Goal: Transaction & Acquisition: Purchase product/service

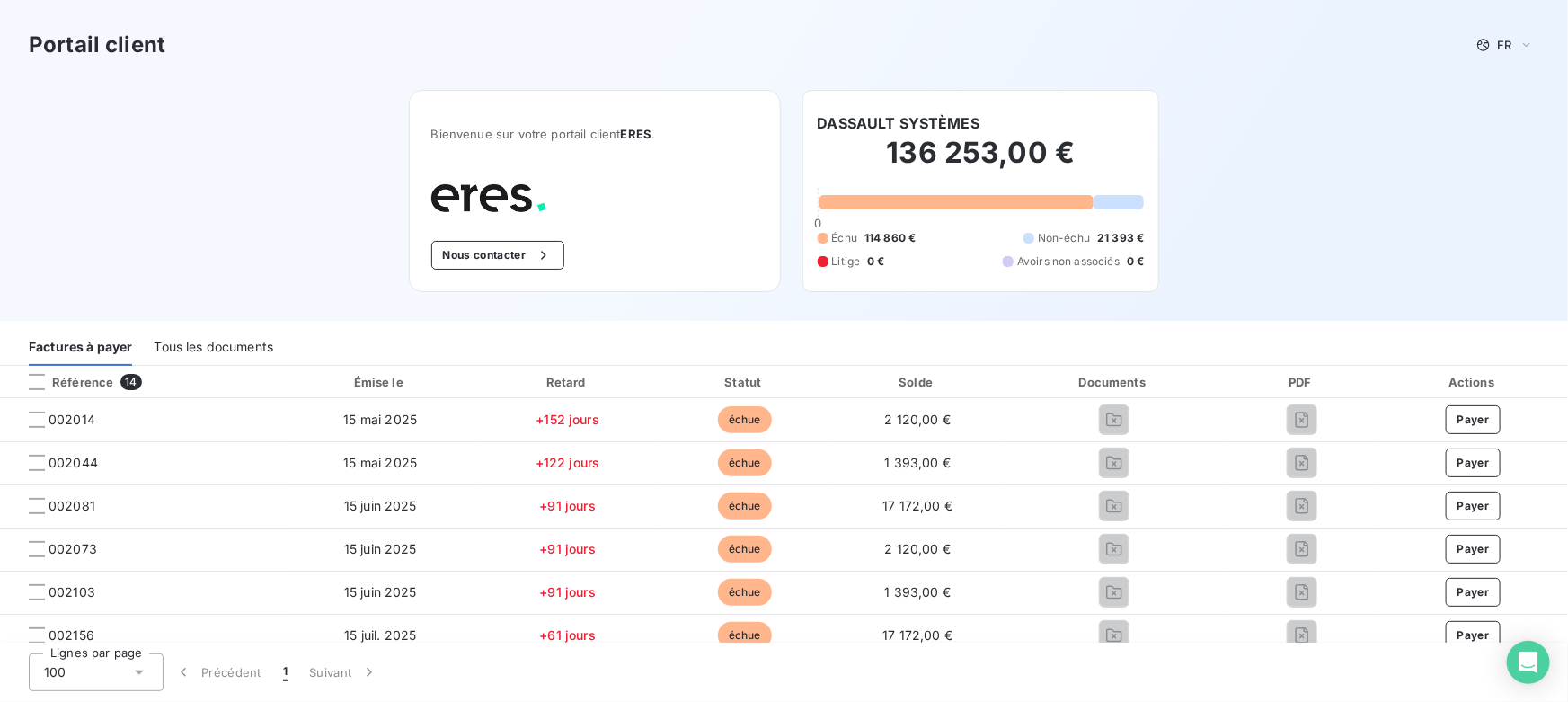
click at [221, 351] on div "Tous les documents" at bounding box center [213, 347] width 120 height 37
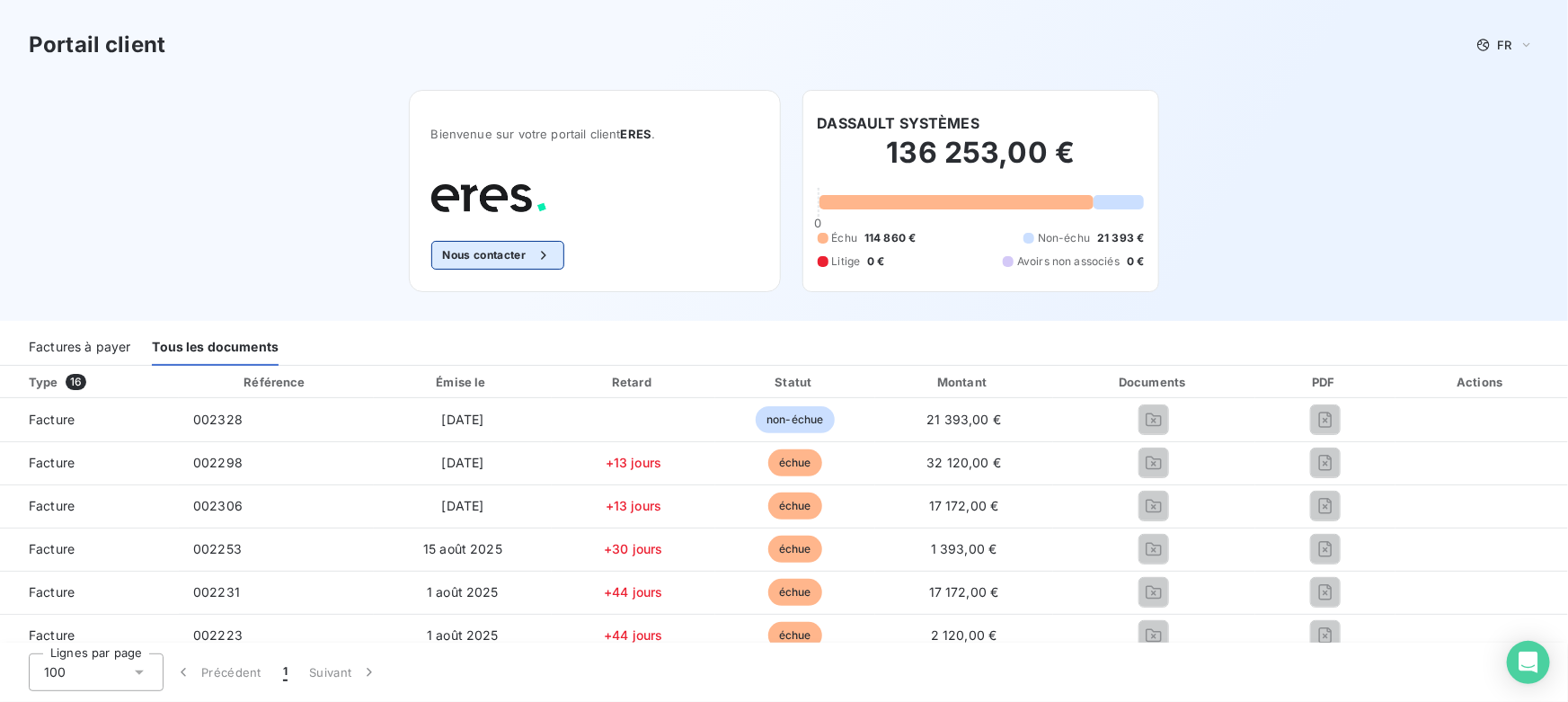
click at [479, 256] on button "Nous contacter" at bounding box center [498, 255] width 133 height 29
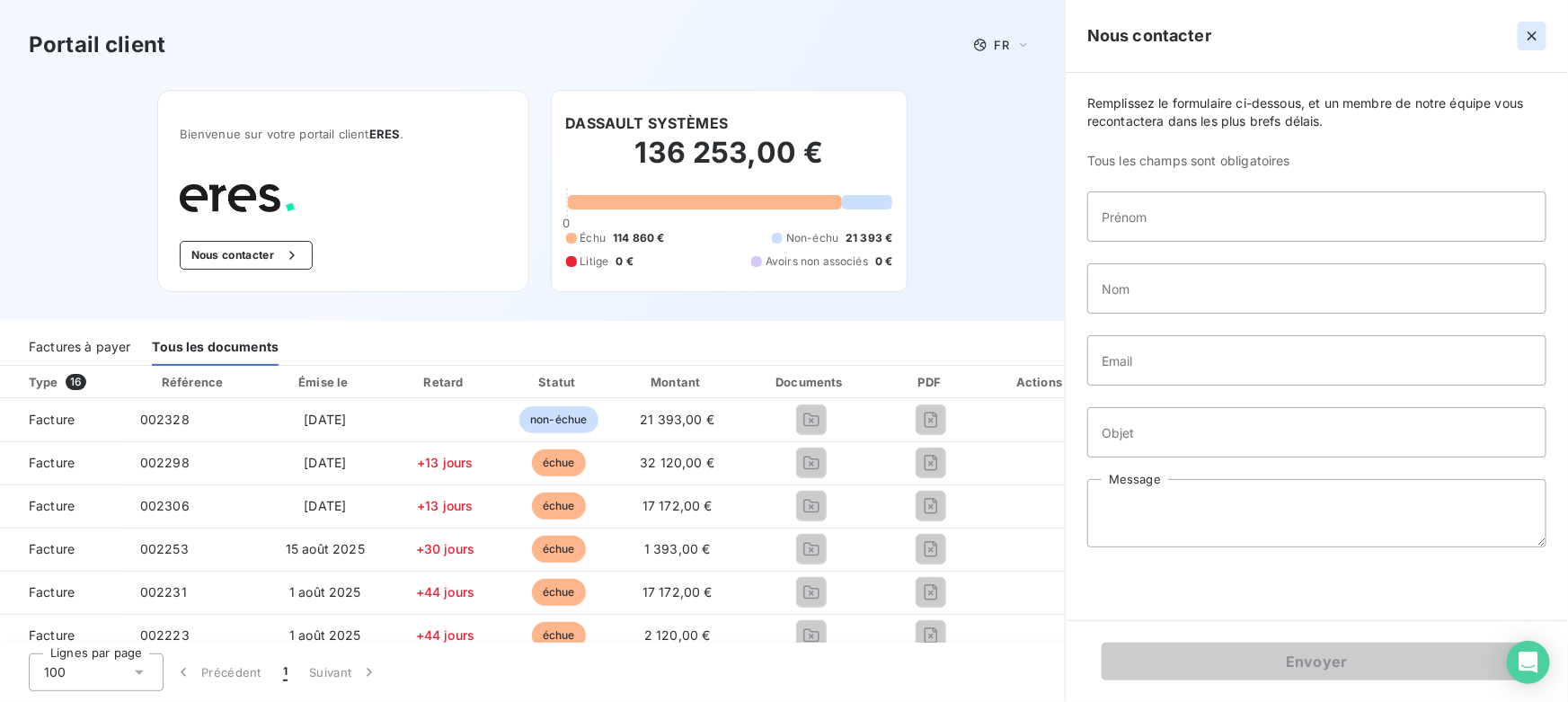
click at [1524, 37] on icon "button" at bounding box center [1532, 36] width 18 height 18
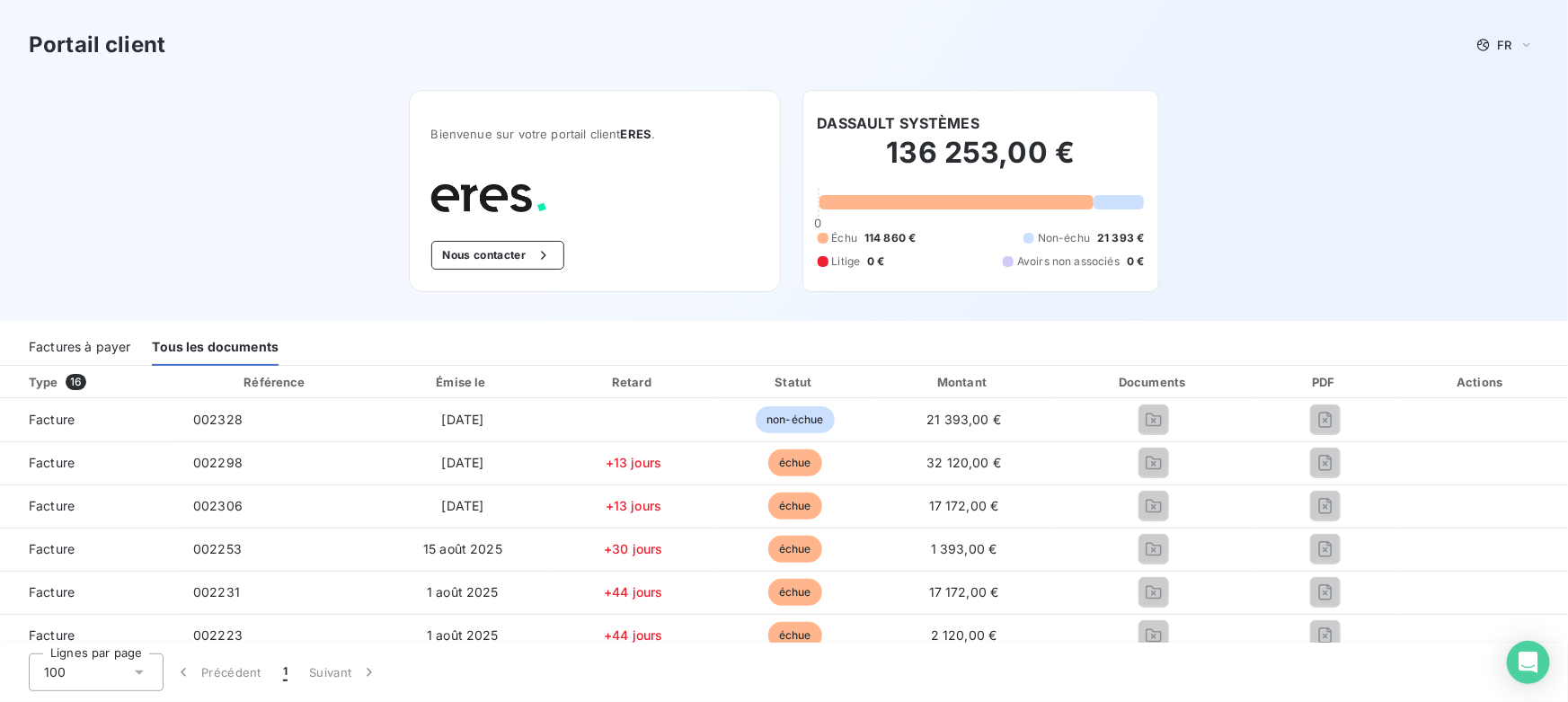
click at [66, 341] on div "Factures à payer" at bounding box center [79, 347] width 102 height 37
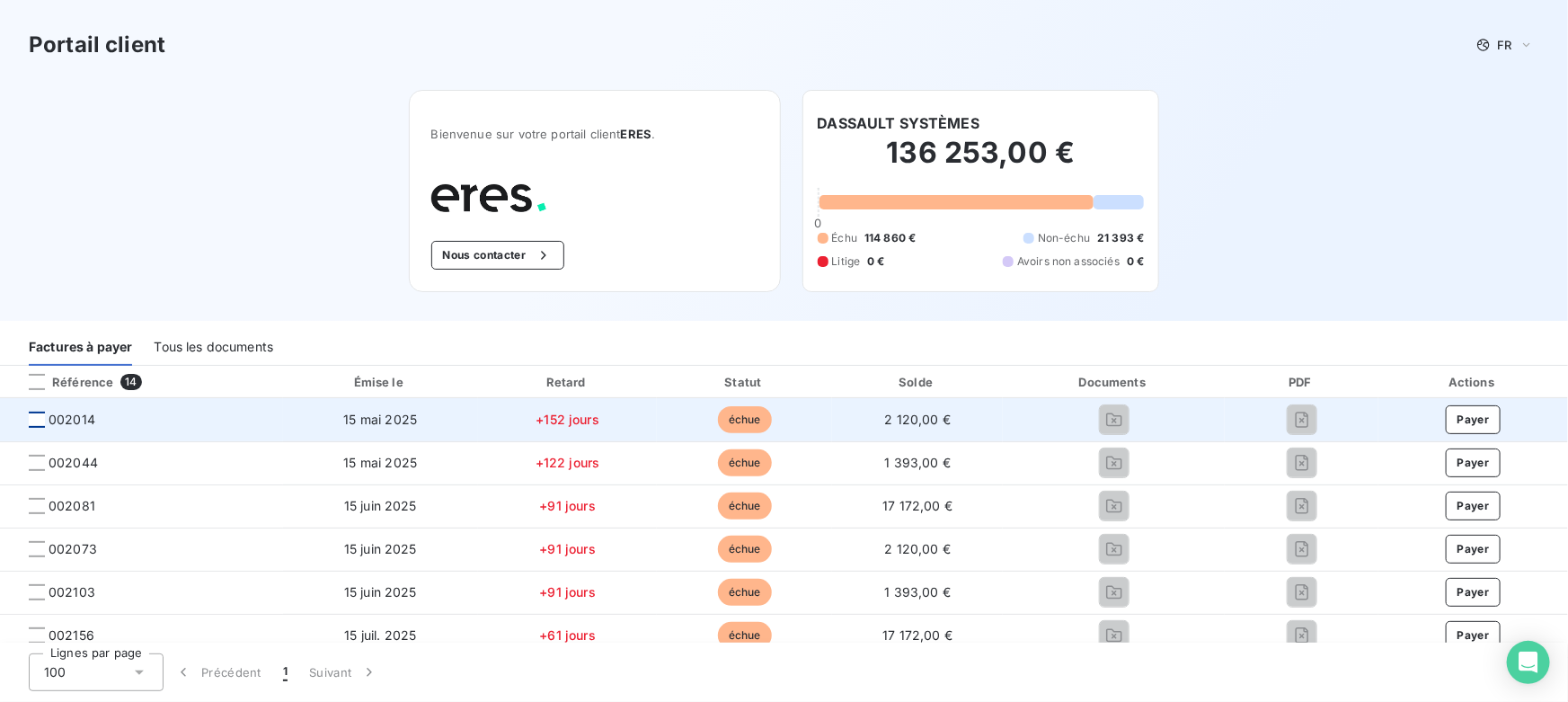
click at [38, 419] on div at bounding box center [36, 419] width 16 height 16
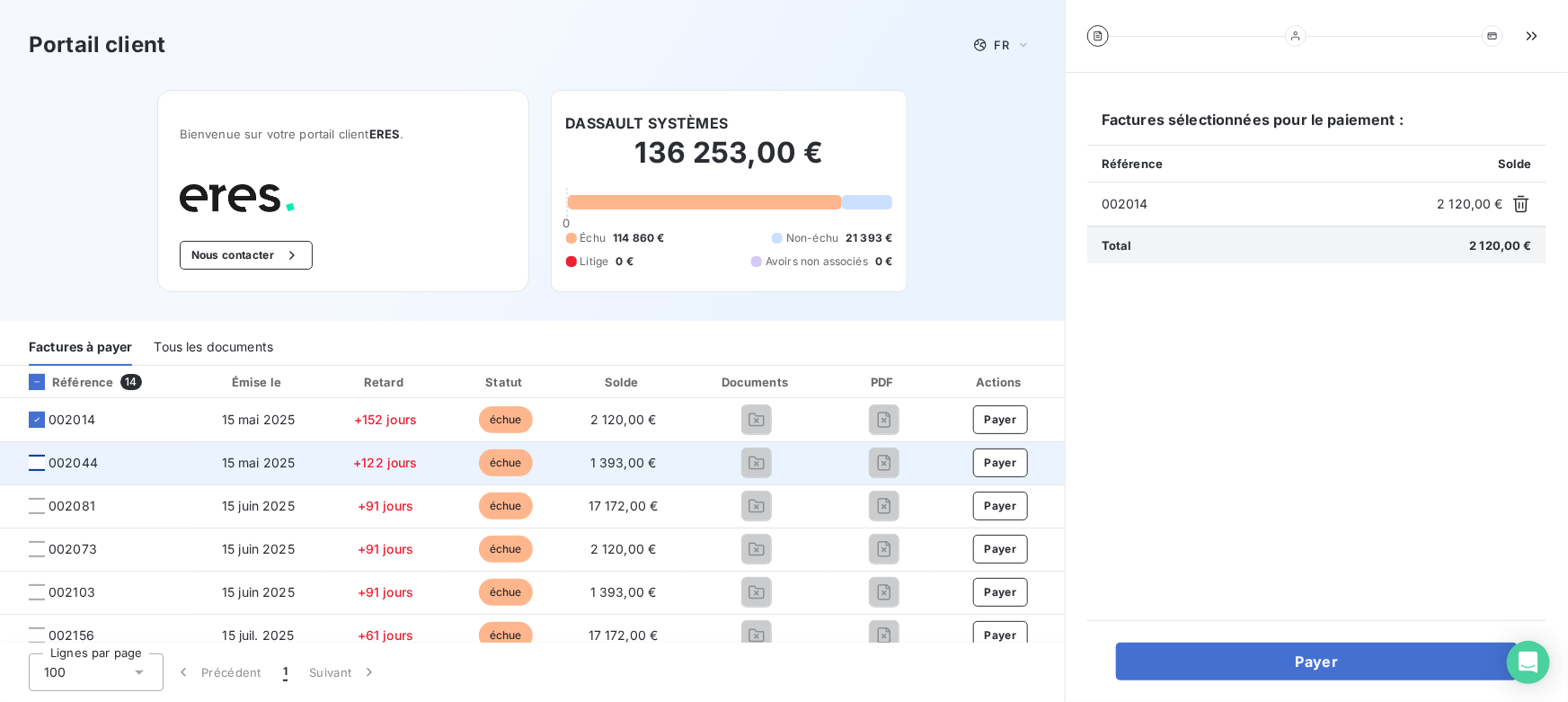
click at [34, 464] on div at bounding box center [36, 463] width 16 height 16
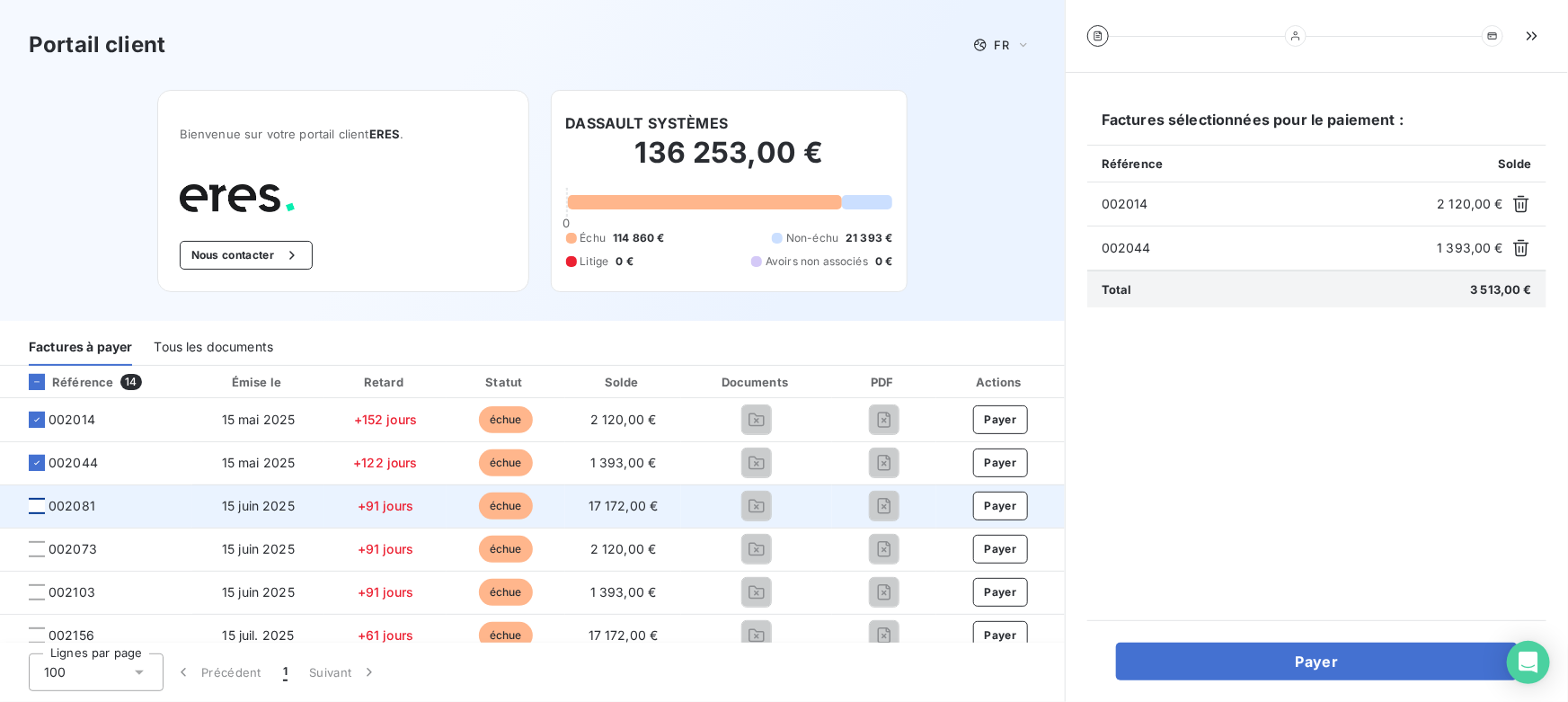
click at [35, 503] on div at bounding box center [36, 506] width 16 height 16
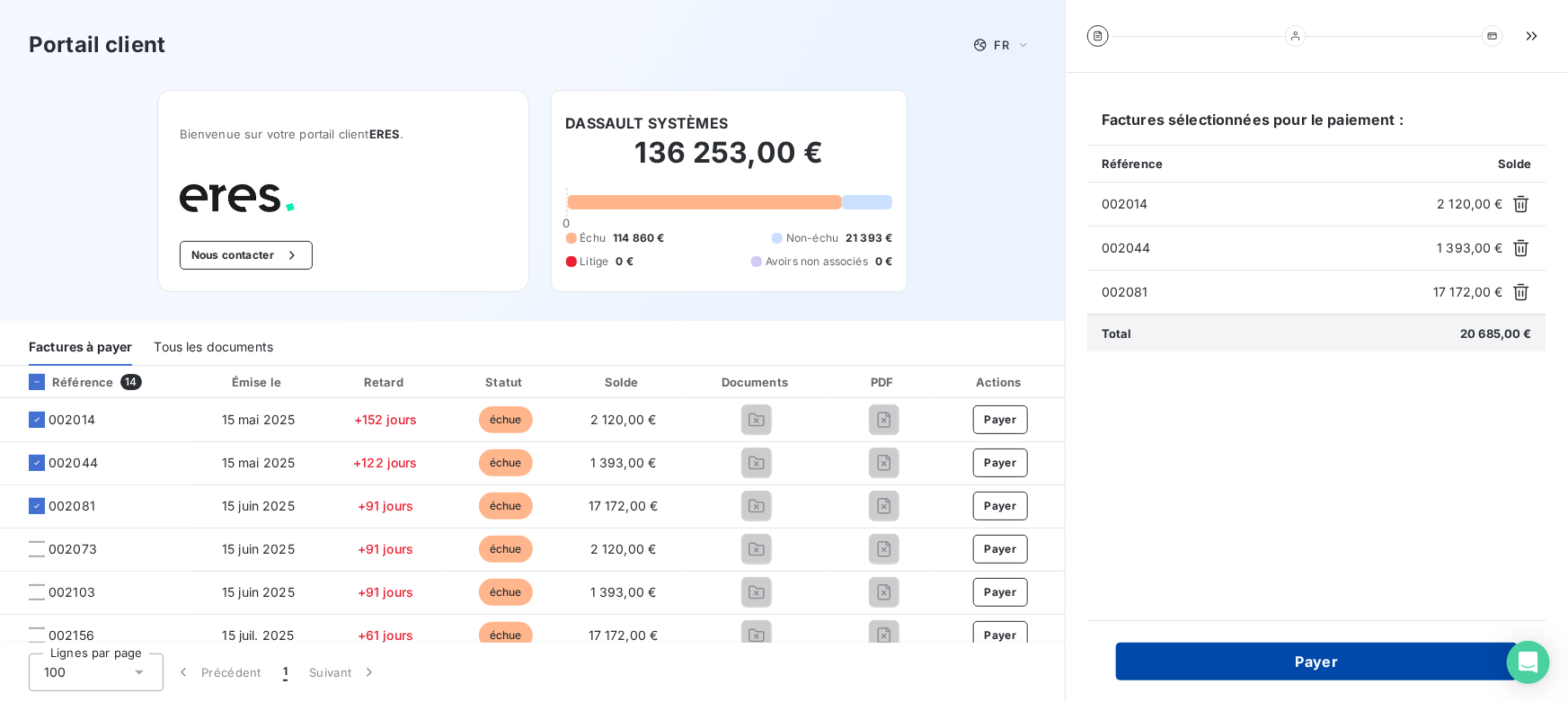
click at [1169, 654] on button "Payer" at bounding box center [1317, 661] width 402 height 37
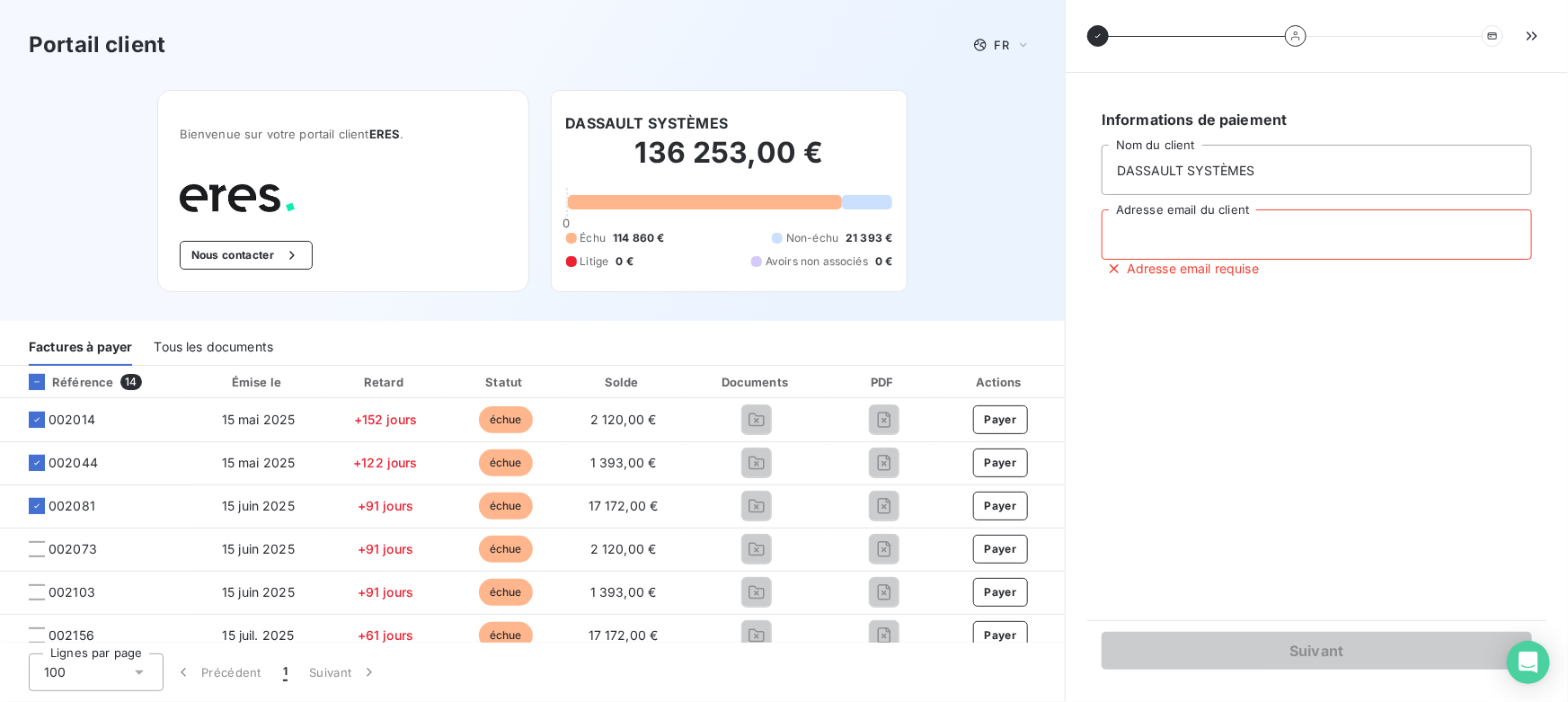
click at [1122, 228] on input "Adresse email du client" at bounding box center [1317, 235] width 431 height 50
type input "valentin@leanpay.fr"
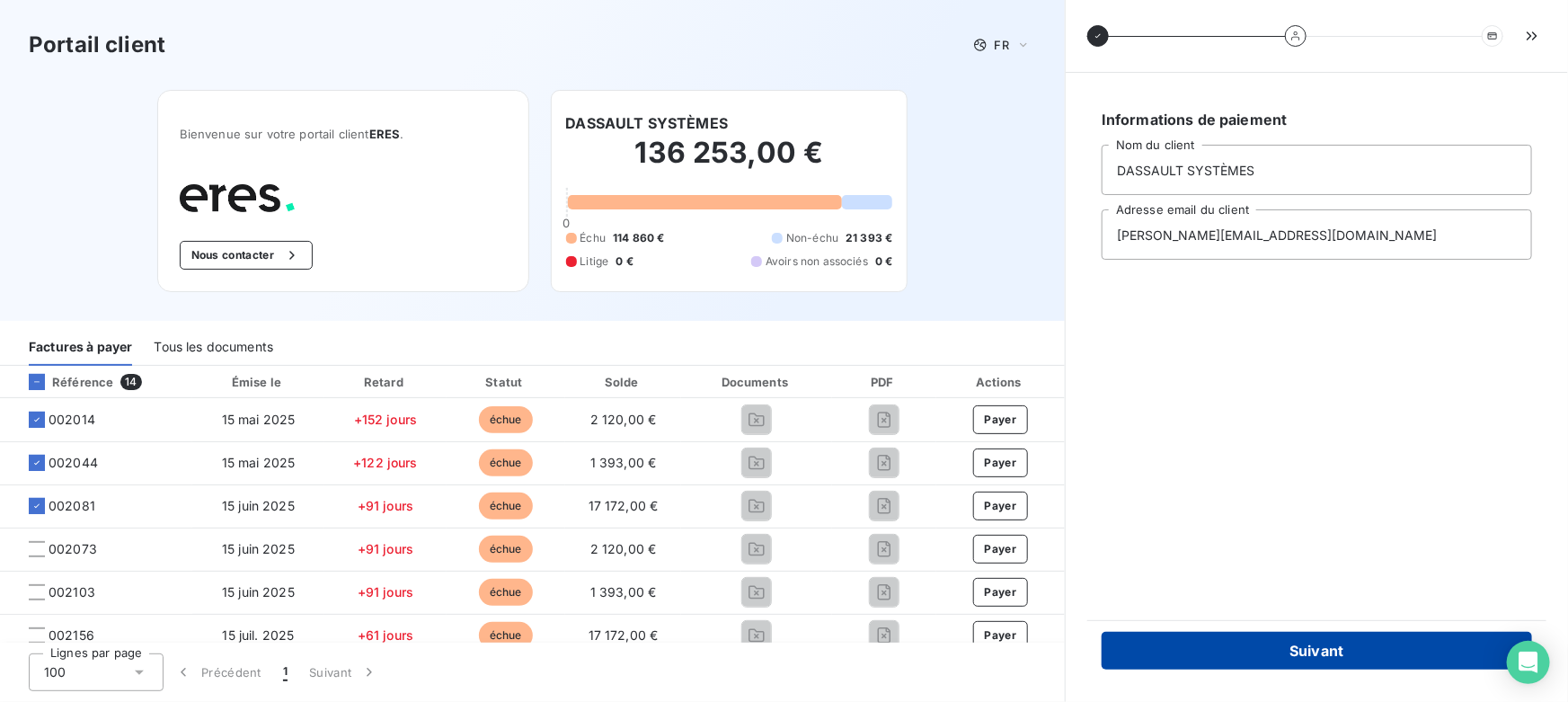
click at [1208, 639] on button "Suivant" at bounding box center [1317, 651] width 431 height 37
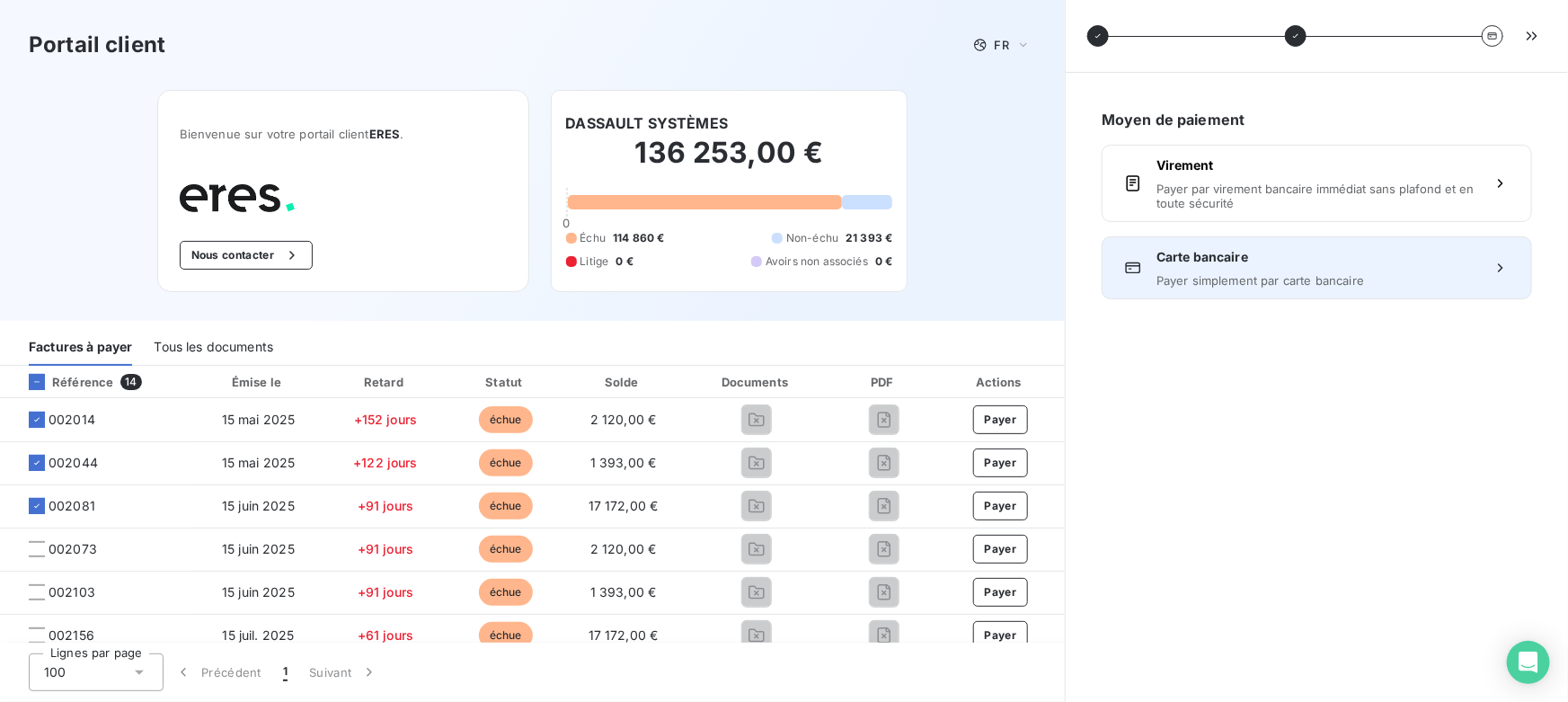
click at [1240, 268] on div "Carte bancaire Payer simplement par carte bancaire" at bounding box center [1316, 267] width 321 height 39
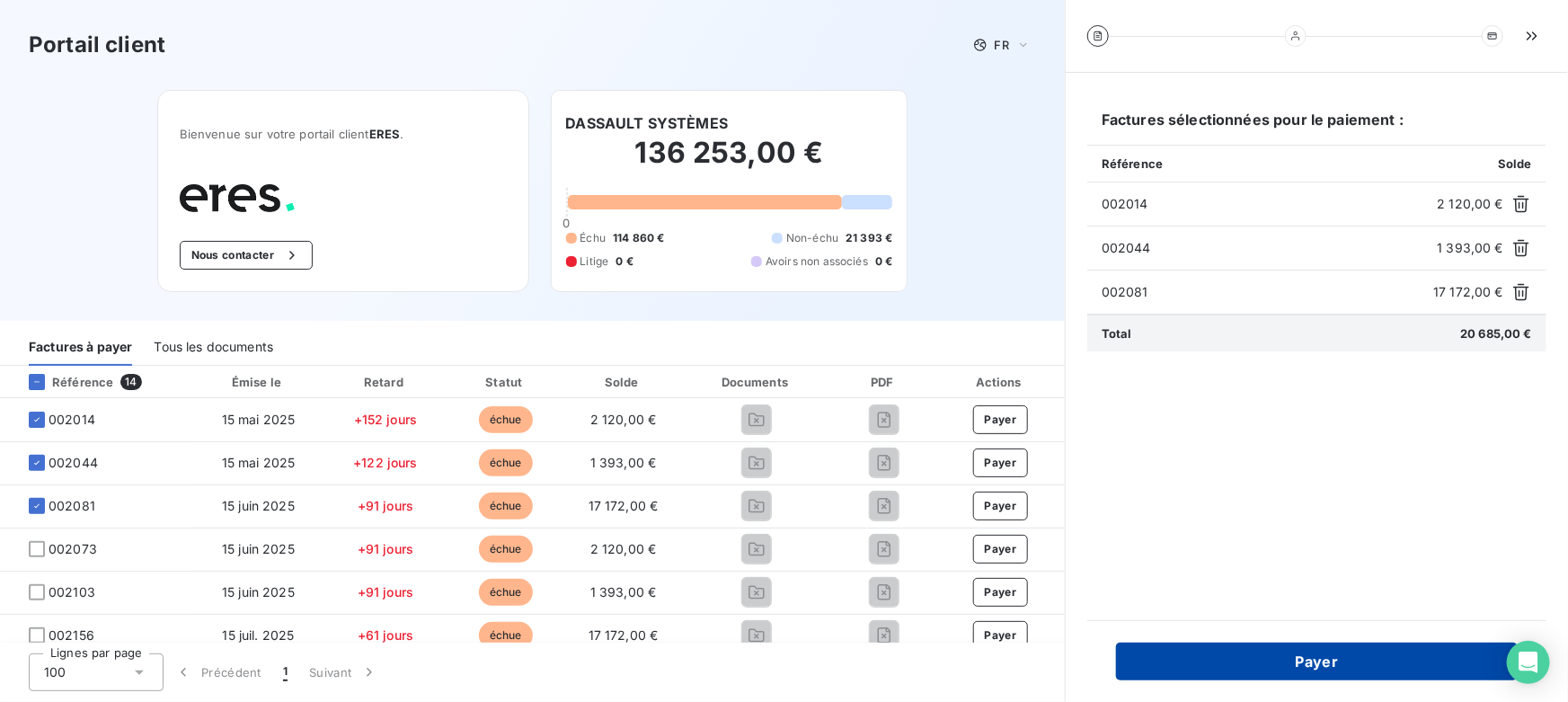
click at [1307, 670] on button "Payer" at bounding box center [1317, 661] width 402 height 37
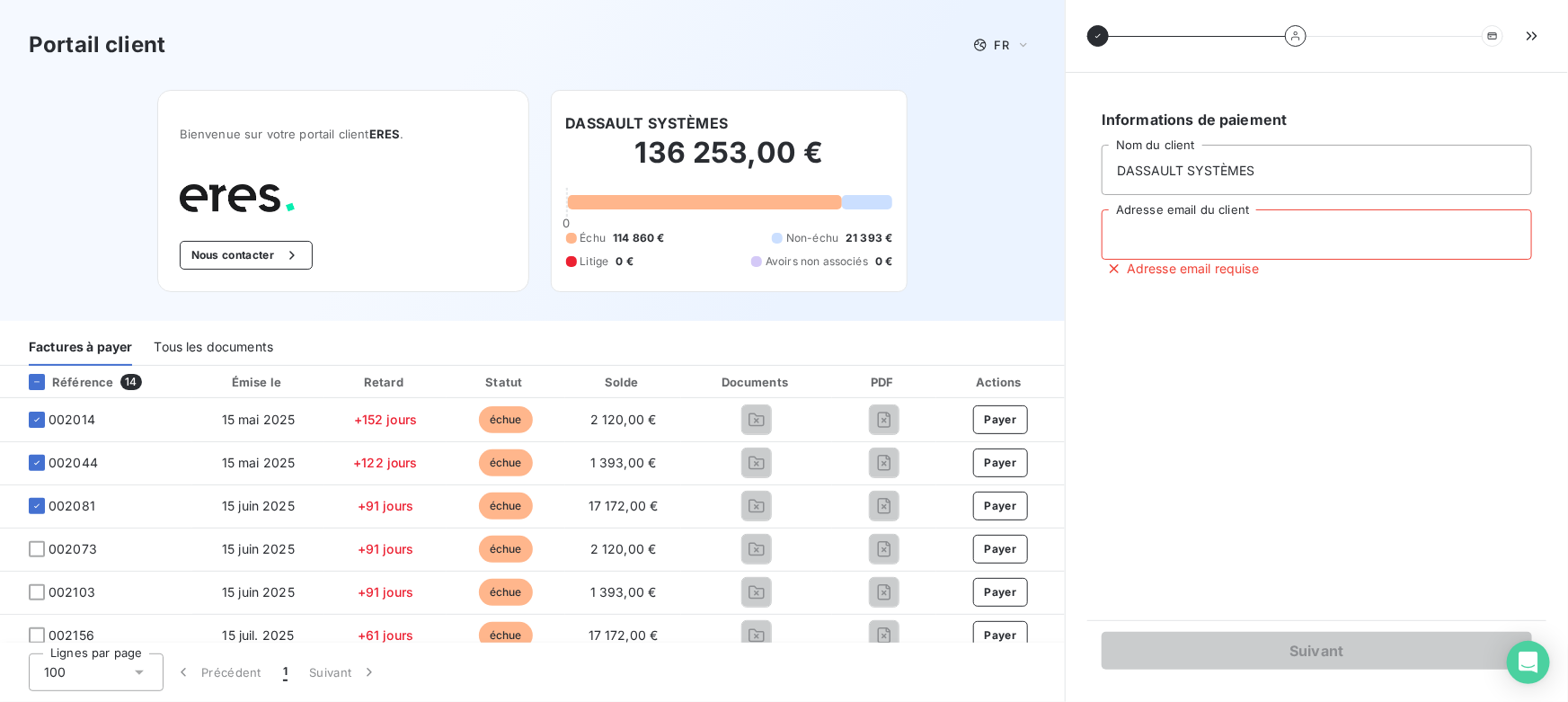
click at [1173, 236] on input "Adresse email du client" at bounding box center [1317, 235] width 431 height 50
type input "[PERSON_NAME][EMAIL_ADDRESS][DOMAIN_NAME]"
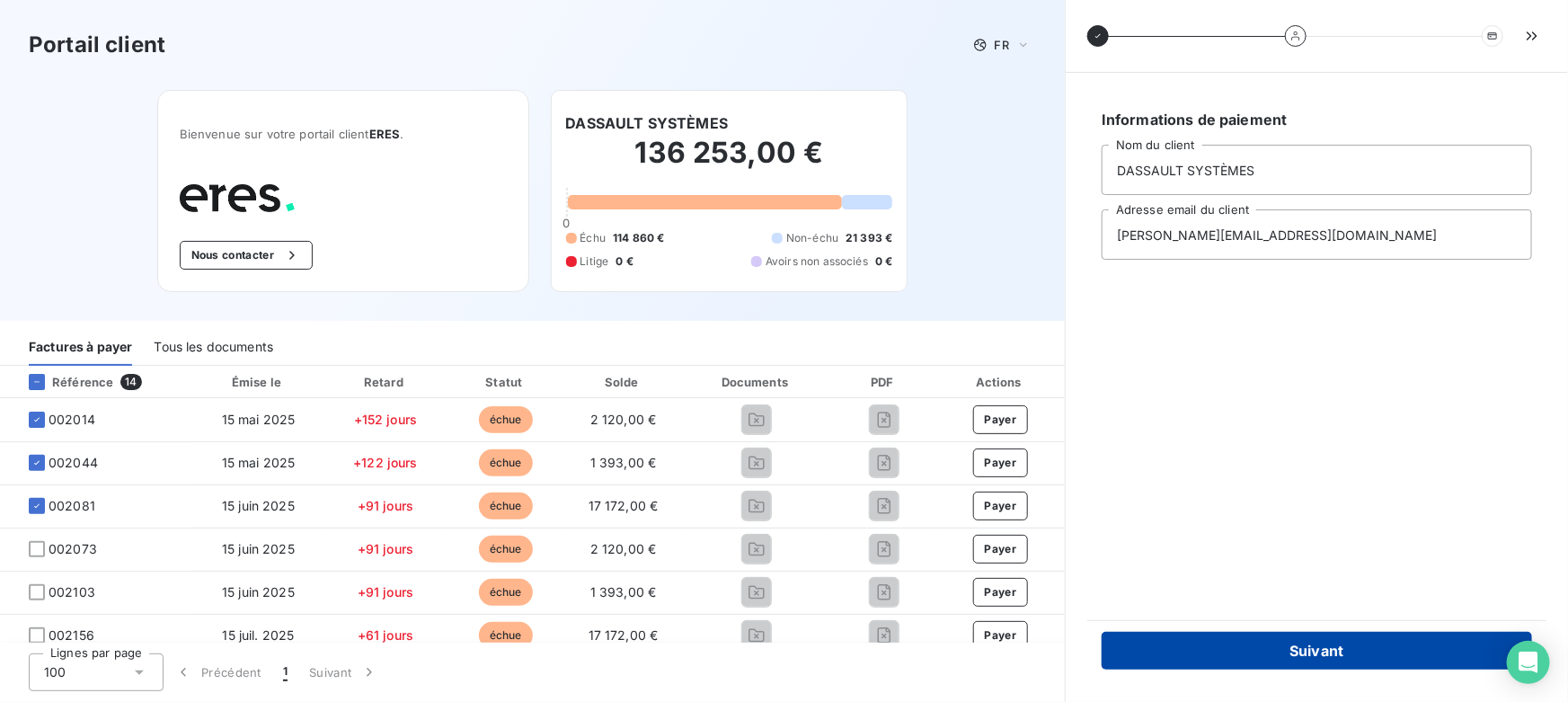
click at [1236, 657] on button "Suivant" at bounding box center [1317, 651] width 431 height 37
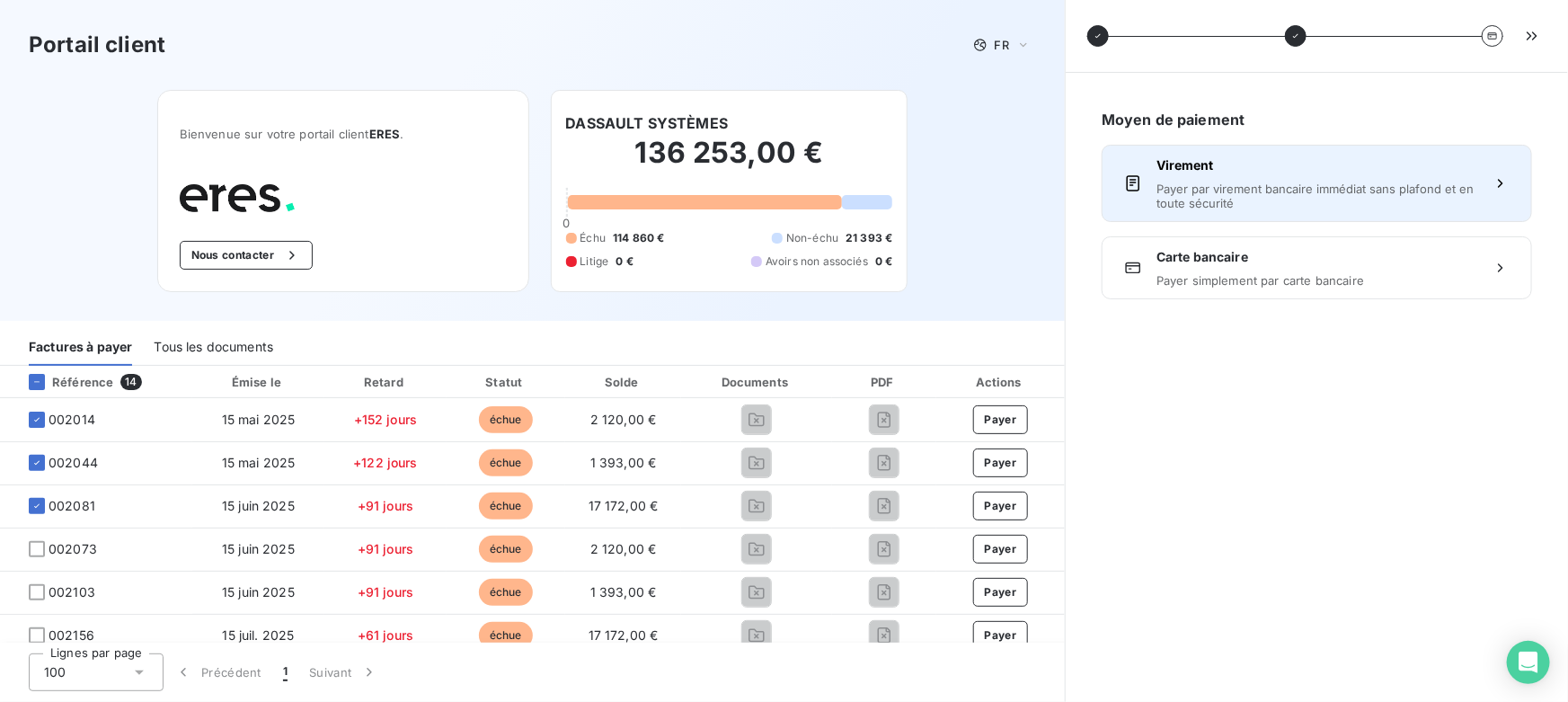
click at [1162, 173] on span "Virement" at bounding box center [1316, 165] width 321 height 18
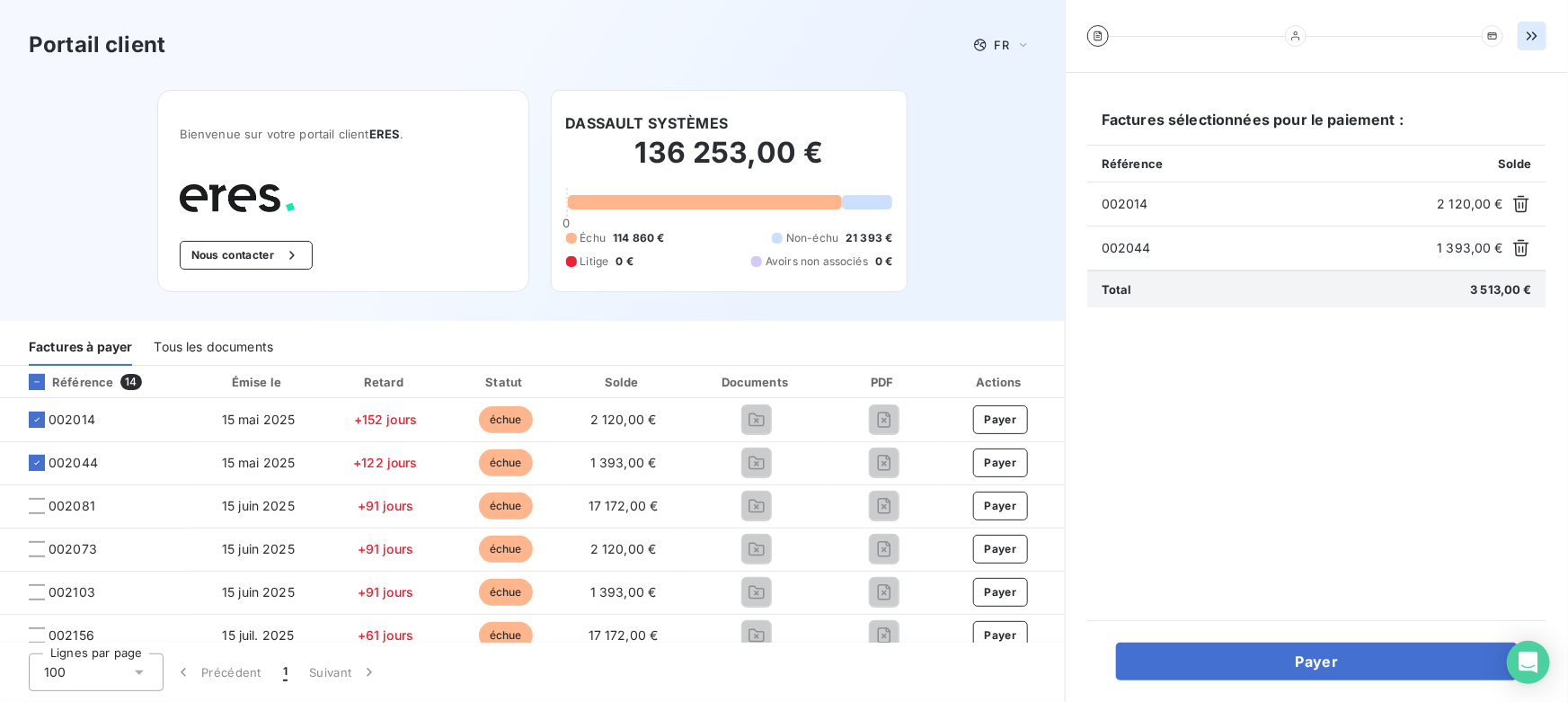
click at [1535, 34] on icon "button" at bounding box center [1532, 36] width 18 height 18
